Goal: Check status: Check status

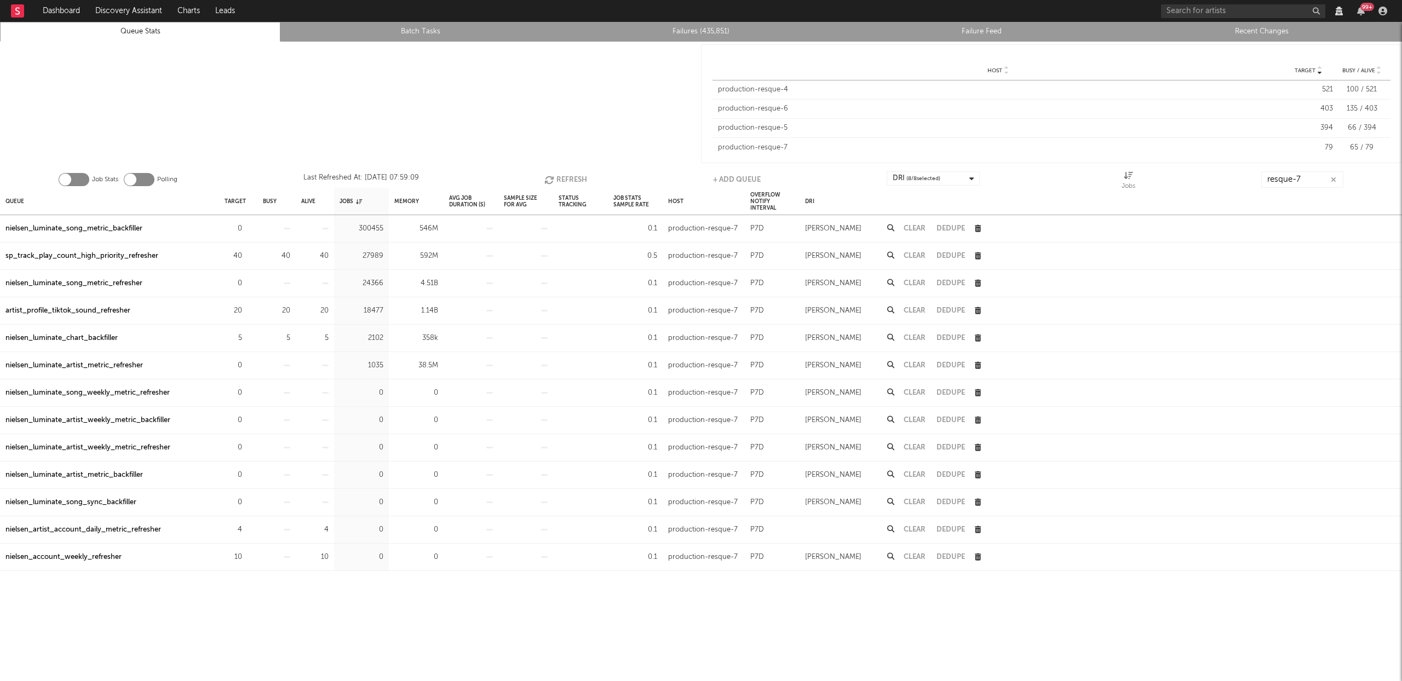
click at [573, 179] on button "Refresh" at bounding box center [565, 179] width 43 height 16
click at [85, 340] on div "nielsen_luminate_chart_backfiller" at bounding box center [61, 338] width 112 height 13
click at [1271, 30] on link "Recent Changes" at bounding box center [1262, 31] width 268 height 13
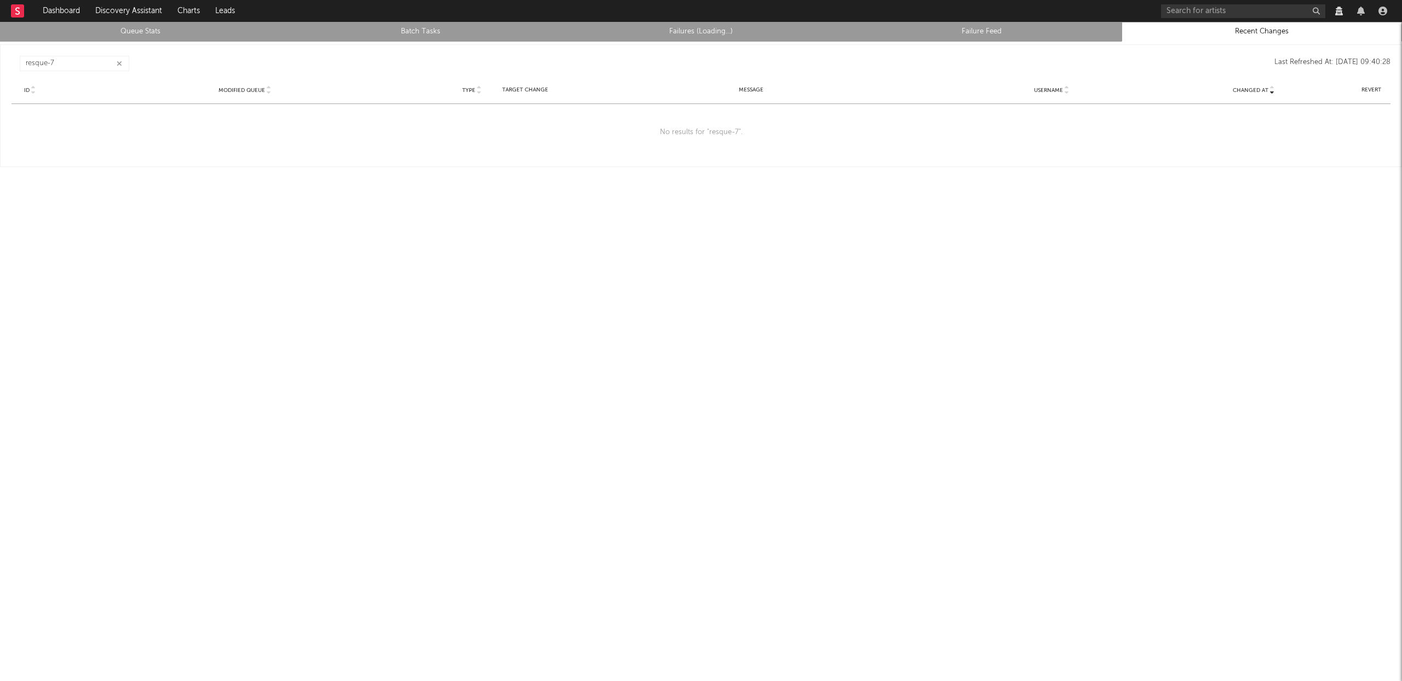
click at [120, 61] on icon "button" at bounding box center [119, 63] width 5 height 7
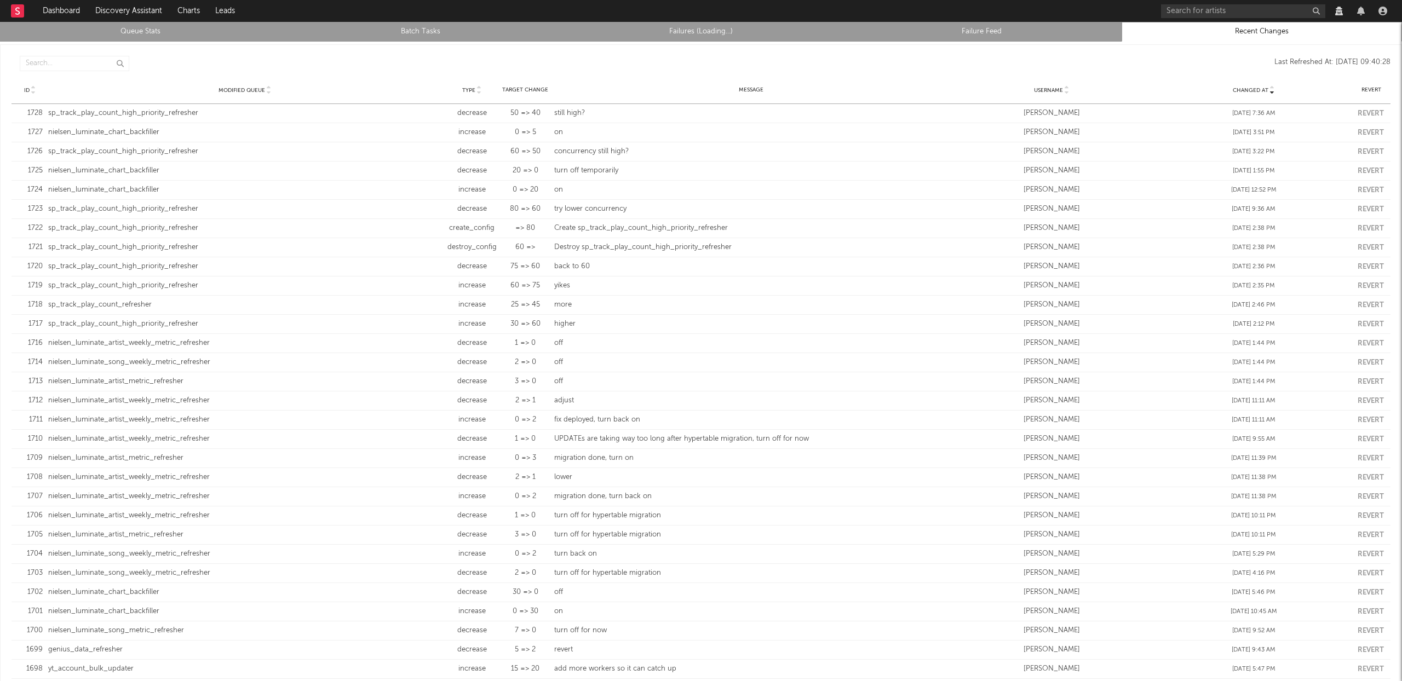
click at [150, 28] on link "Queue Stats" at bounding box center [140, 31] width 268 height 13
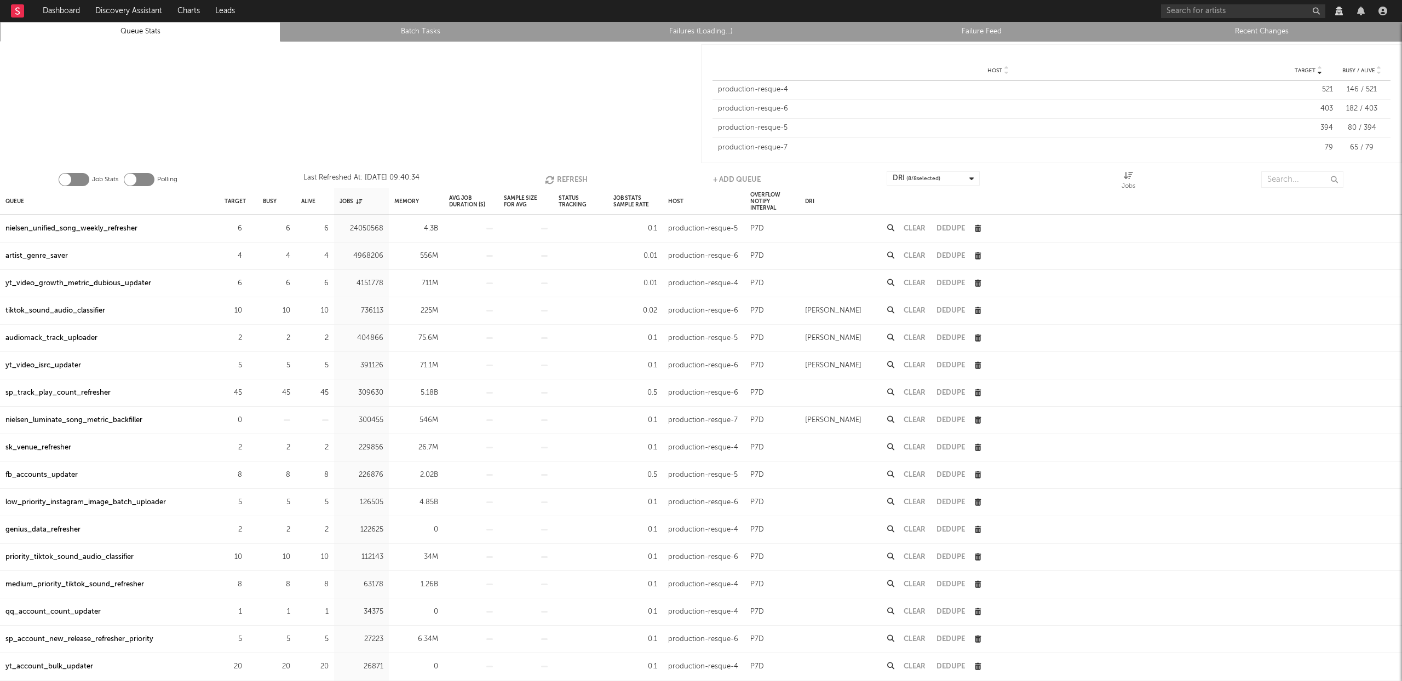
click at [1263, 34] on link "Recent Changes" at bounding box center [1262, 31] width 268 height 13
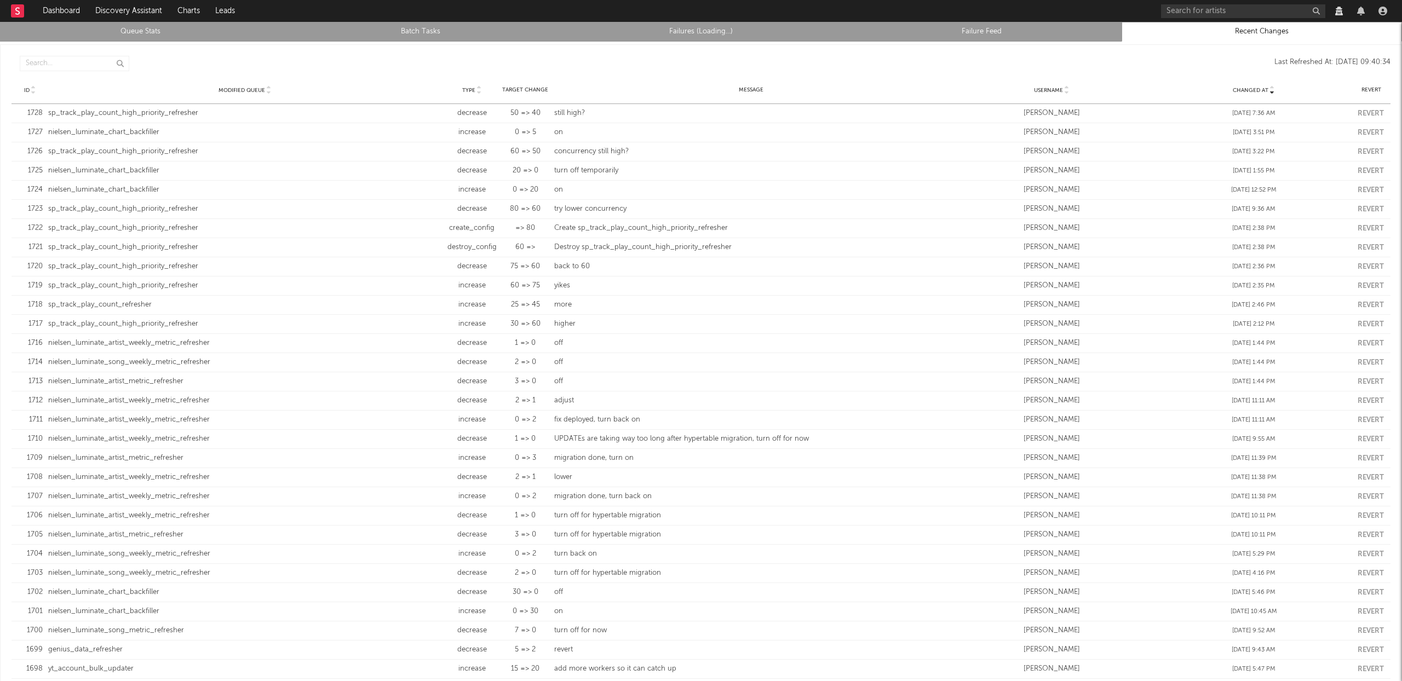
click at [143, 32] on link "Queue Stats" at bounding box center [140, 31] width 268 height 13
